Goal: Find specific page/section: Find specific page/section

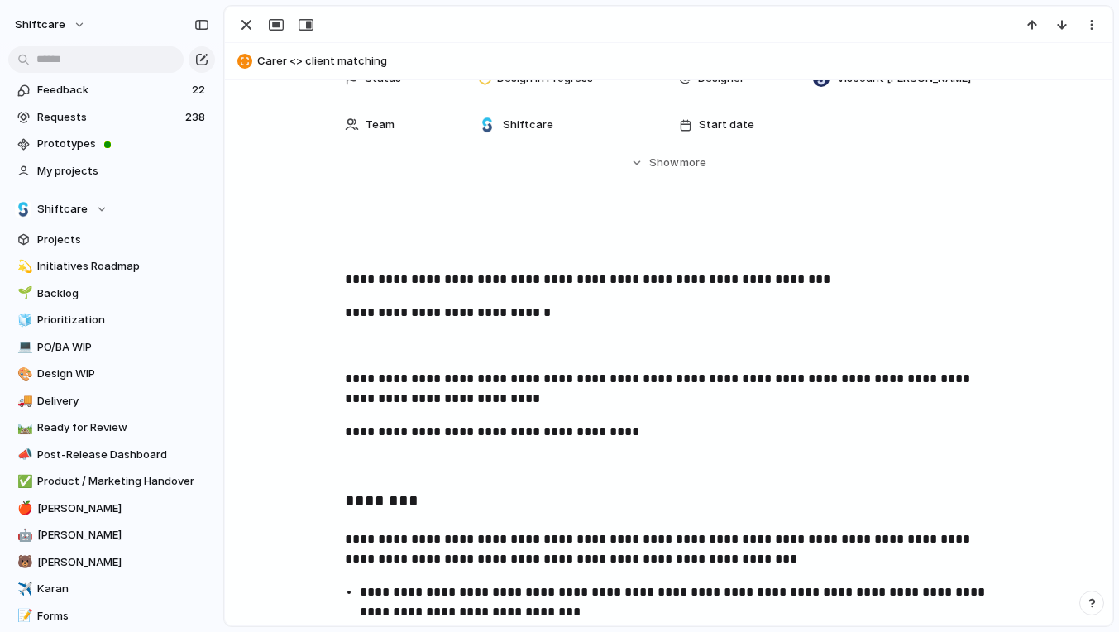
scroll to position [366, 0]
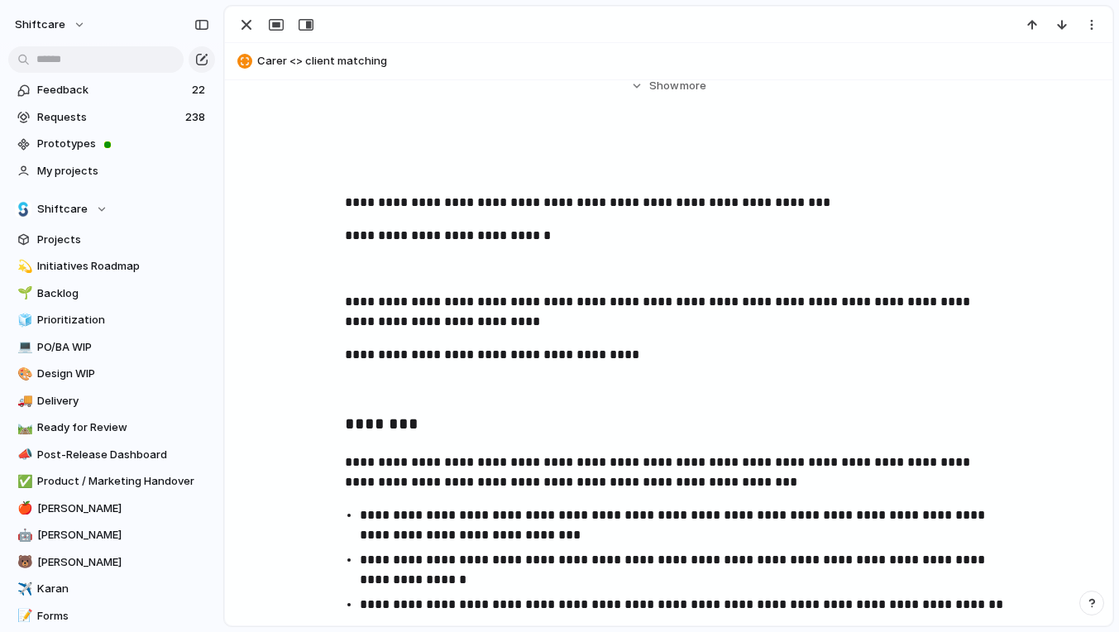
click at [474, 475] on p "**********" at bounding box center [669, 472] width 648 height 40
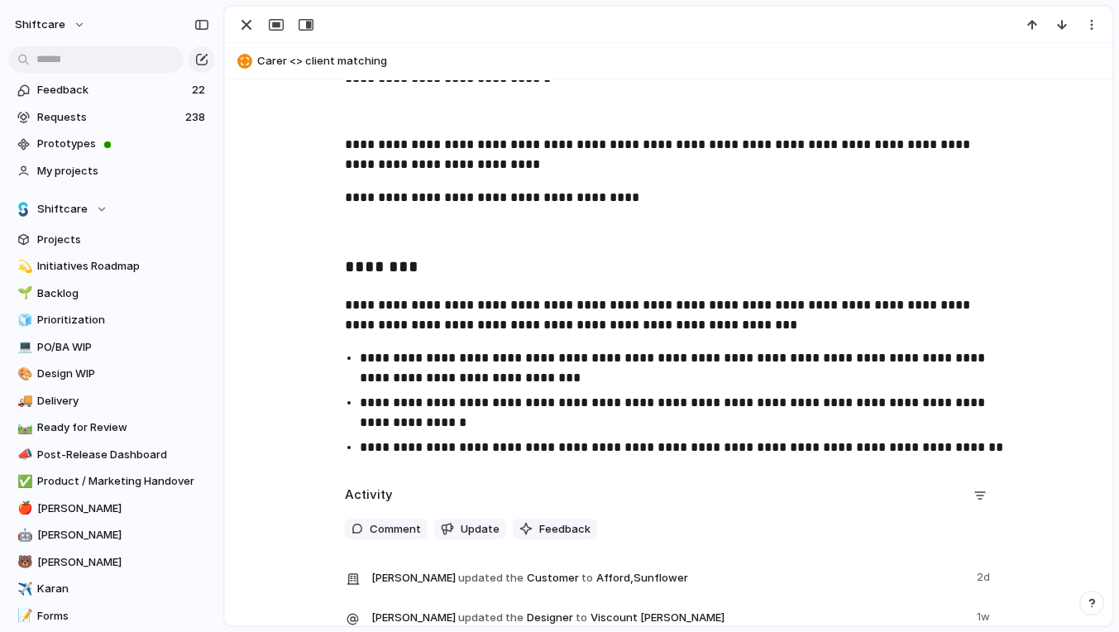
scroll to position [276, 0]
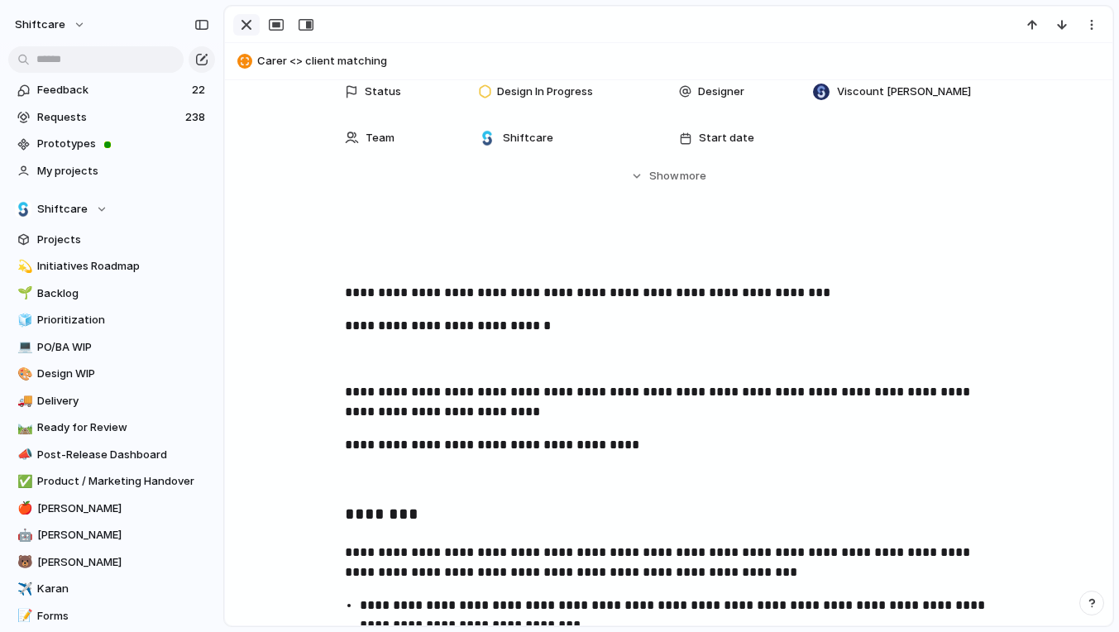
click at [243, 30] on div "button" at bounding box center [246, 25] width 20 height 20
